Goal: Task Accomplishment & Management: Manage account settings

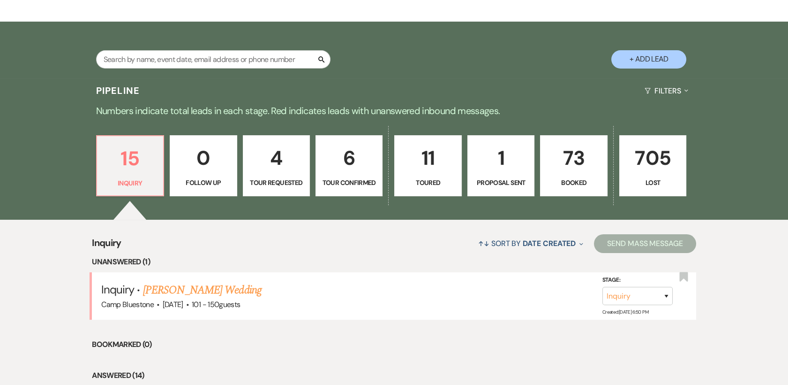
scroll to position [157, 0]
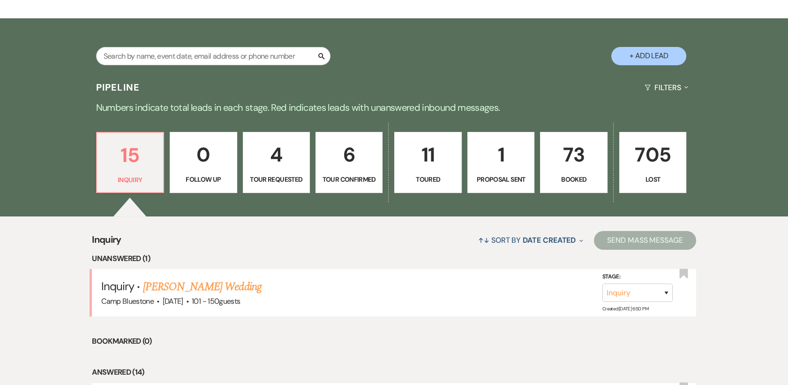
click at [576, 163] on p "73" at bounding box center [573, 154] width 55 height 31
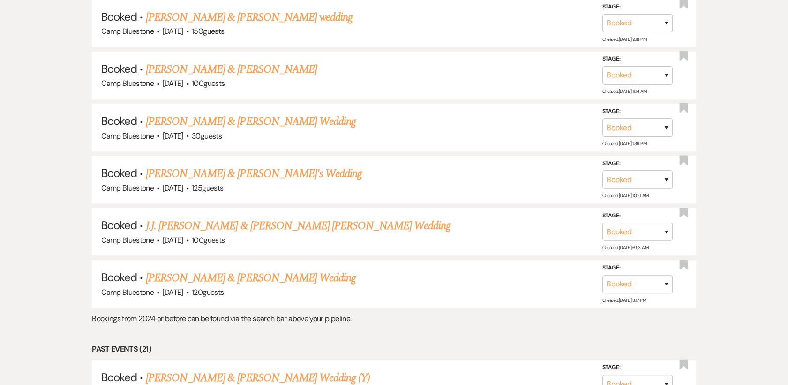
scroll to position [1392, 0]
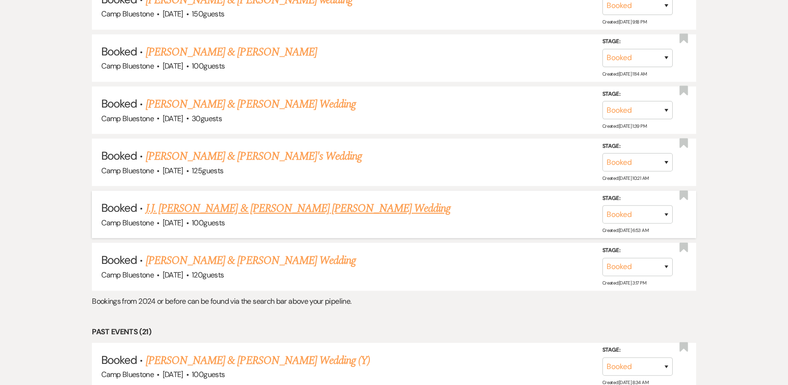
click at [300, 212] on link "J.J. [PERSON_NAME] & [PERSON_NAME] [PERSON_NAME] Wedding" at bounding box center [298, 208] width 305 height 17
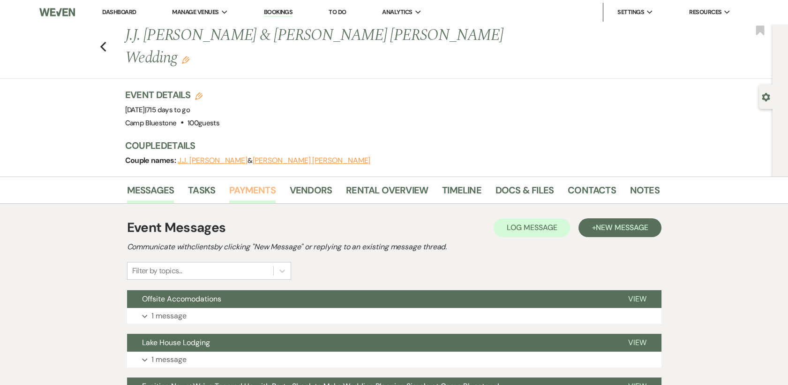
click at [245, 182] on link "Payments" at bounding box center [252, 192] width 46 height 21
